Goal: Transaction & Acquisition: Purchase product/service

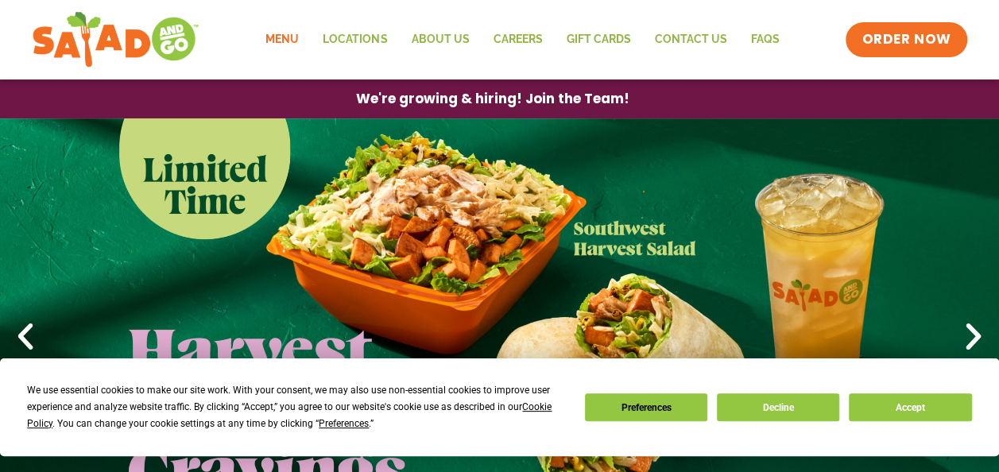
click at [289, 35] on link "Menu" at bounding box center [281, 39] width 57 height 37
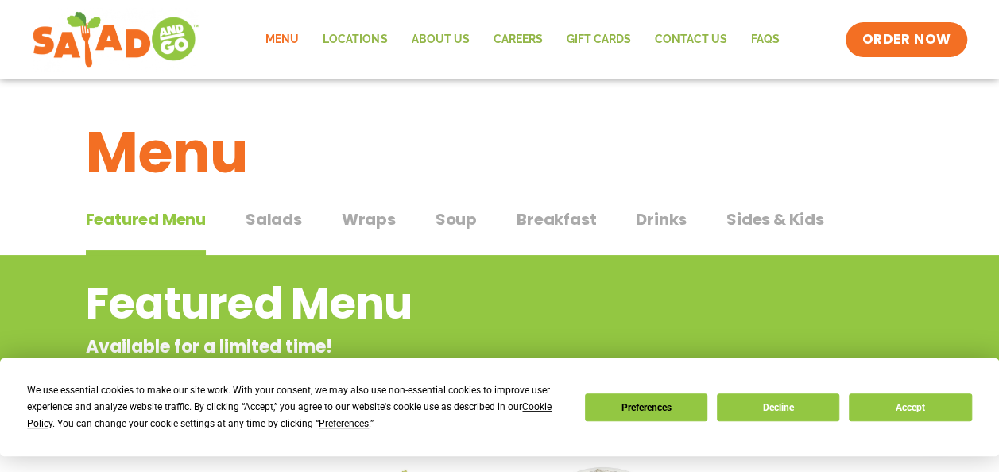
click at [640, 217] on span "Drinks" at bounding box center [661, 219] width 51 height 24
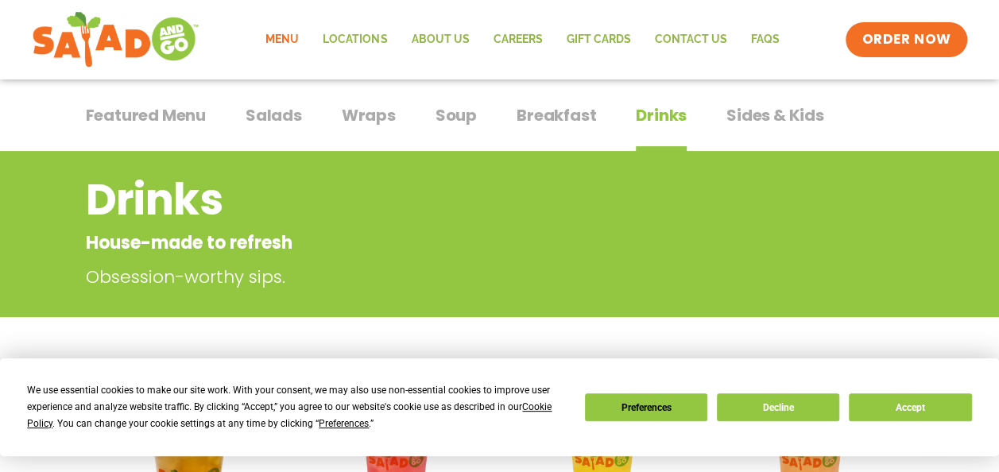
scroll to position [97, 0]
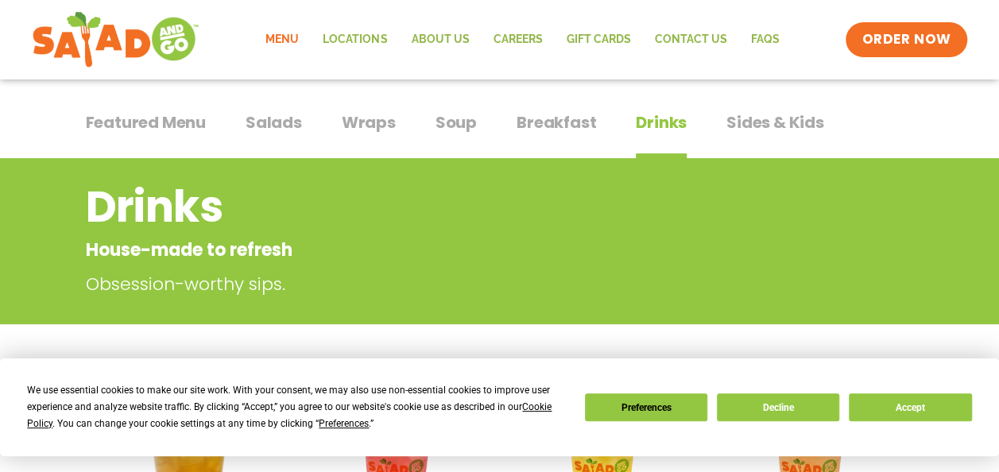
click at [443, 116] on span "Soup" at bounding box center [455, 122] width 41 height 24
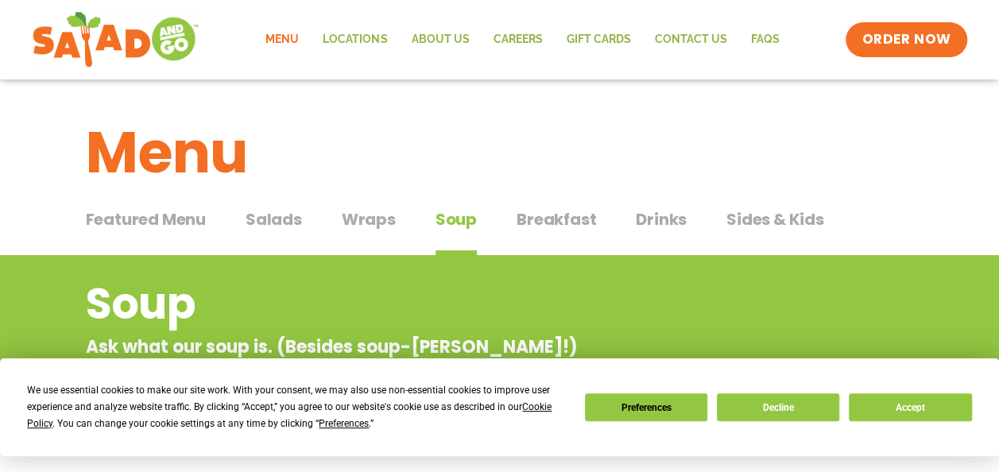
click at [446, 217] on span "Soup" at bounding box center [455, 219] width 41 height 24
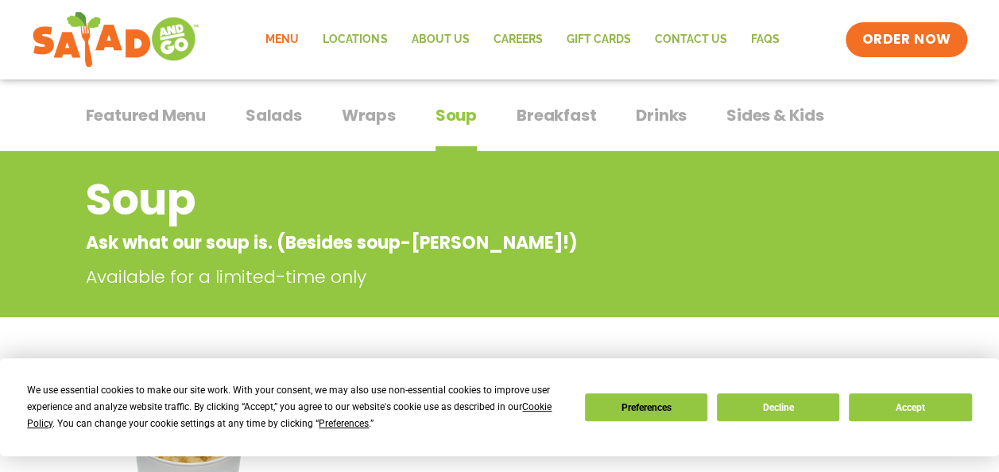
scroll to position [102, 0]
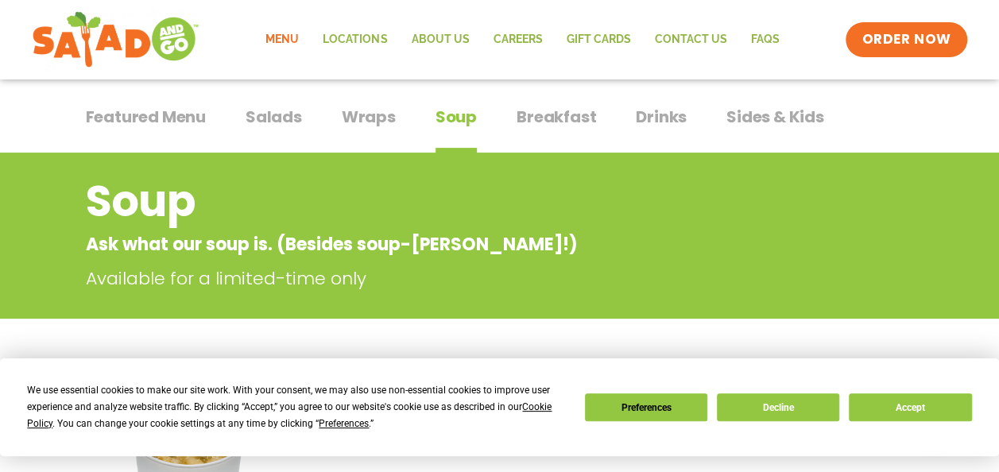
click at [173, 243] on p "Ask what our soup is. (Besides soup-[PERSON_NAME]!)" at bounding box center [436, 244] width 700 height 26
click at [170, 285] on p "Available for a limited-time only" at bounding box center [439, 278] width 707 height 26
click at [772, 401] on button "Decline" at bounding box center [778, 407] width 122 height 28
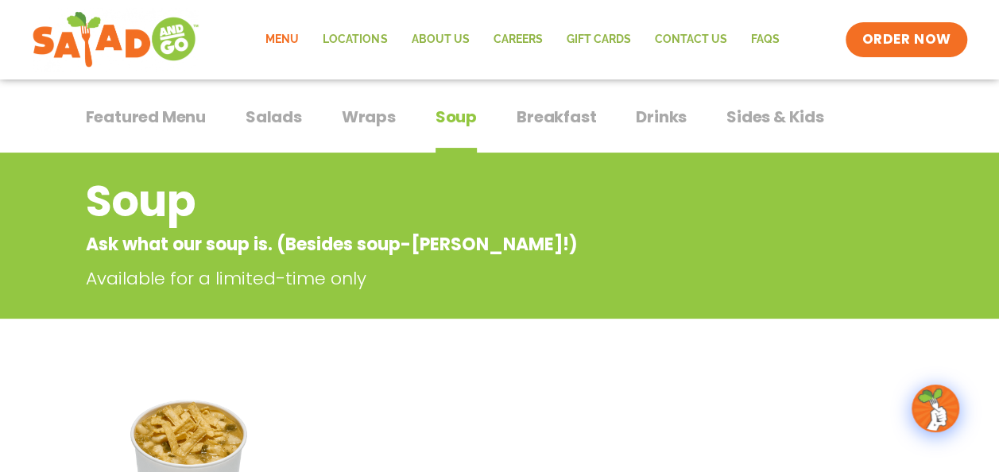
click at [210, 243] on p "Ask what our soup is. (Besides soup-[PERSON_NAME]!)" at bounding box center [436, 244] width 700 height 26
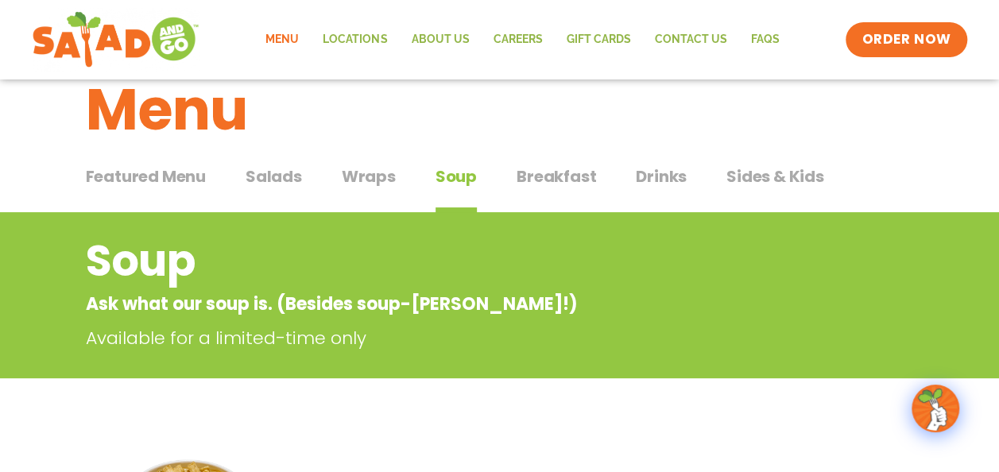
scroll to position [23, 0]
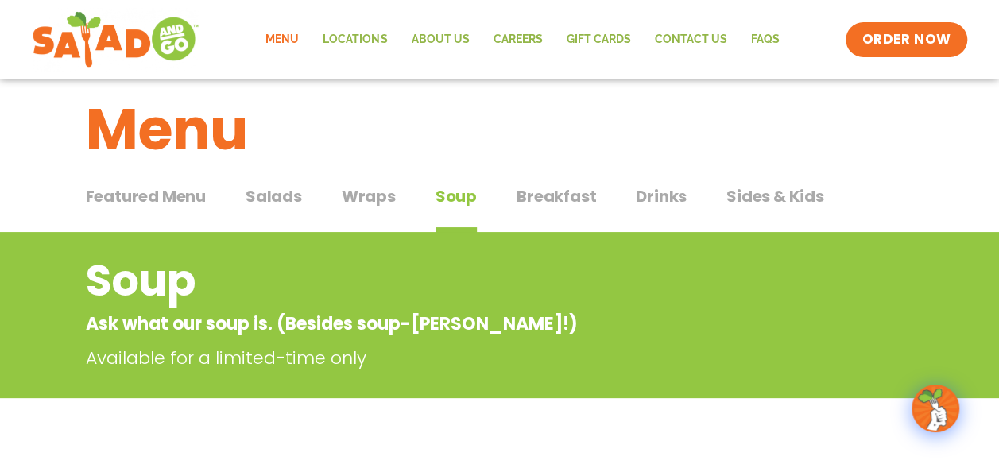
click at [180, 193] on span "Featured Menu" at bounding box center [146, 196] width 120 height 24
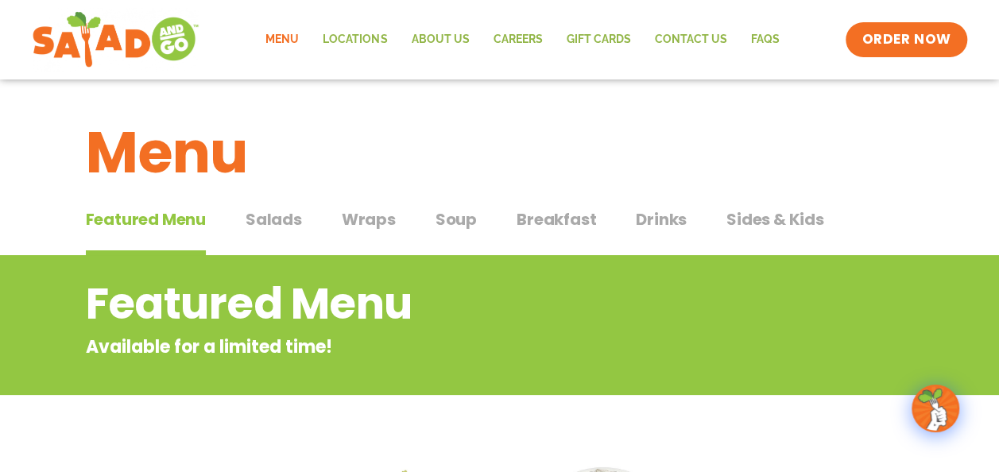
click at [445, 221] on span "Soup" at bounding box center [455, 219] width 41 height 24
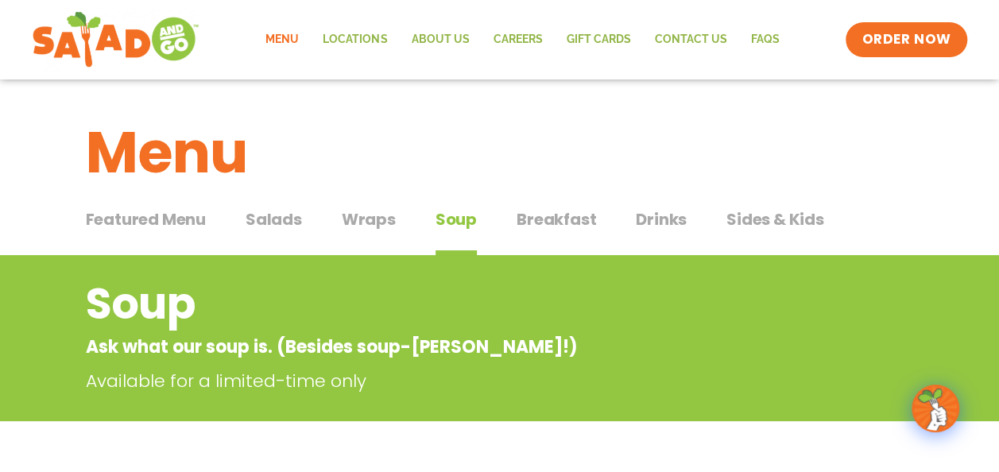
click at [234, 379] on p "Available for a limited-time only" at bounding box center [439, 381] width 707 height 26
click at [931, 402] on img at bounding box center [935, 408] width 44 height 44
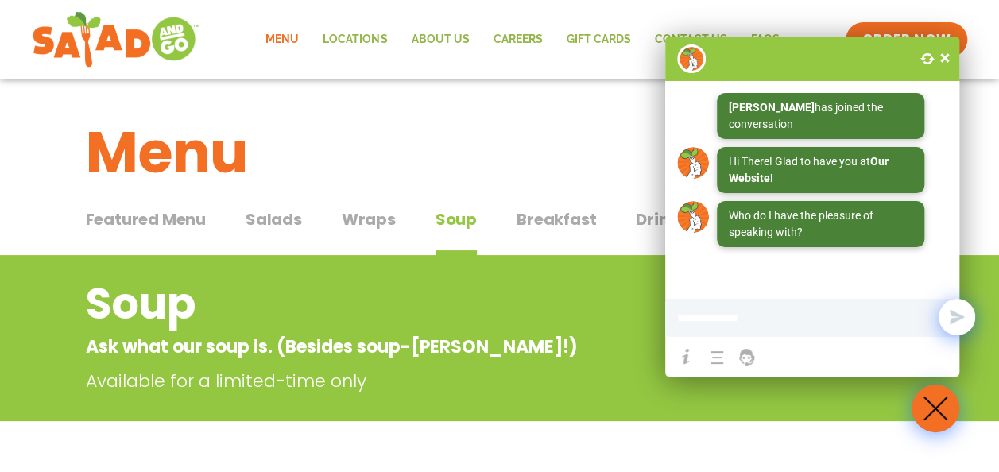
click at [940, 57] on span at bounding box center [945, 58] width 16 height 16
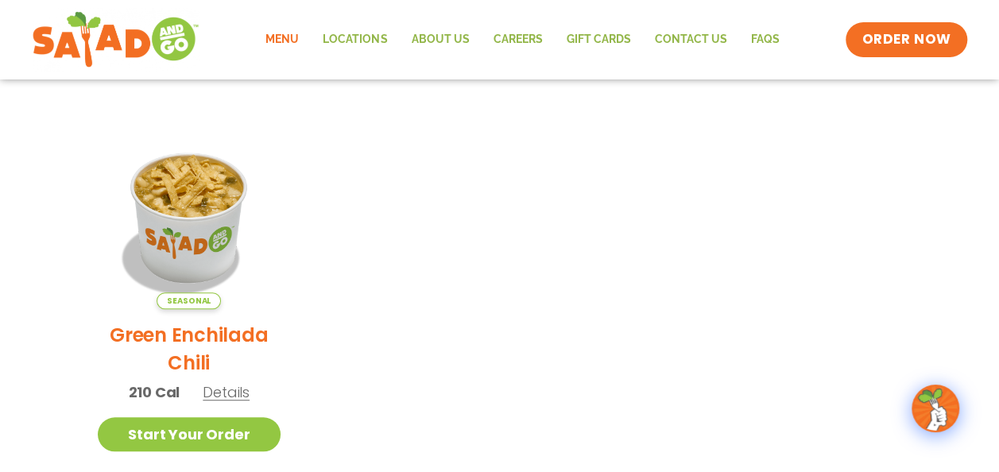
scroll to position [362, 0]
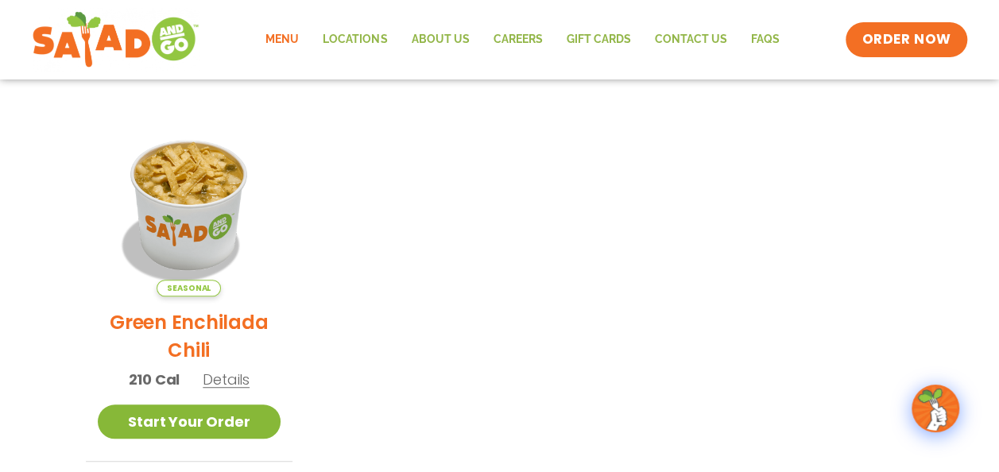
click at [203, 416] on link "Start Your Order" at bounding box center [190, 421] width 184 height 34
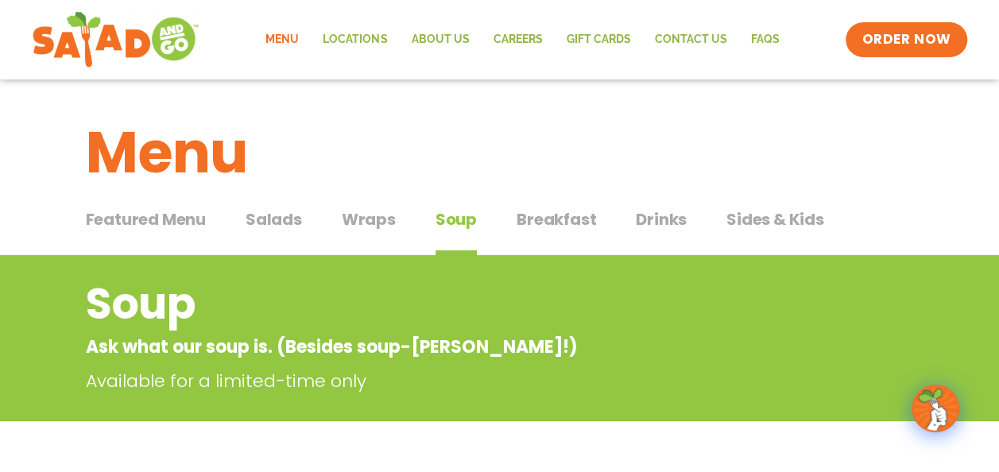
scroll to position [0, 0]
